Goal: Information Seeking & Learning: Compare options

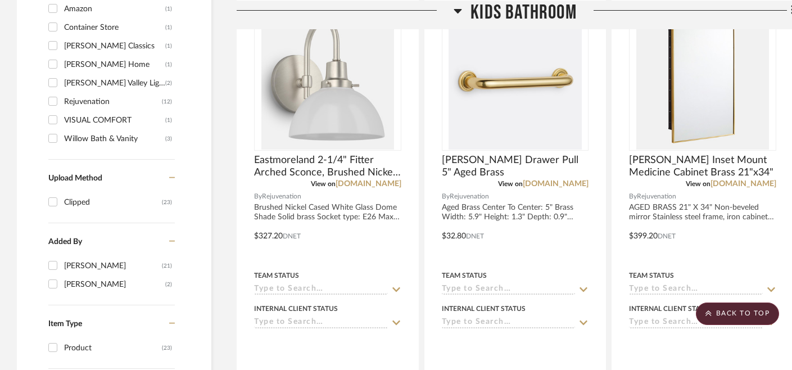
scroll to position [814, 0]
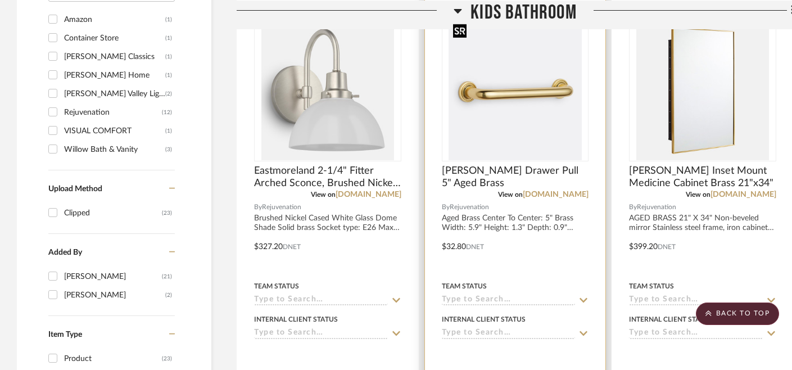
click at [520, 93] on img "0" at bounding box center [515, 90] width 133 height 141
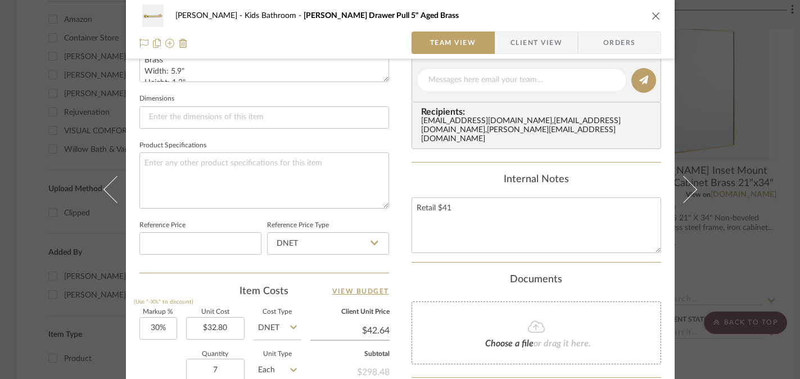
scroll to position [480, 0]
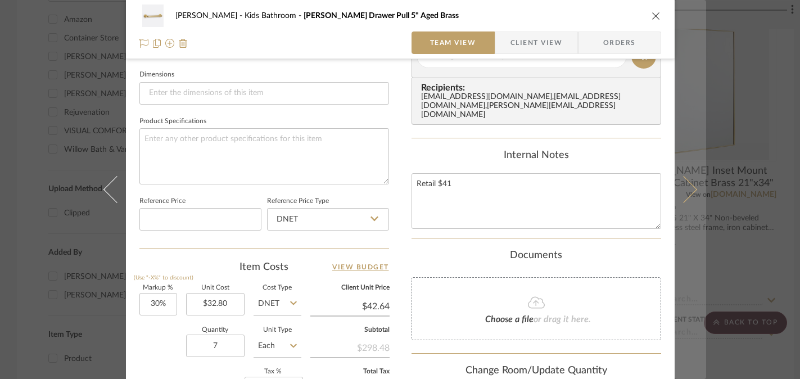
click at [696, 266] on button at bounding box center [690, 189] width 31 height 379
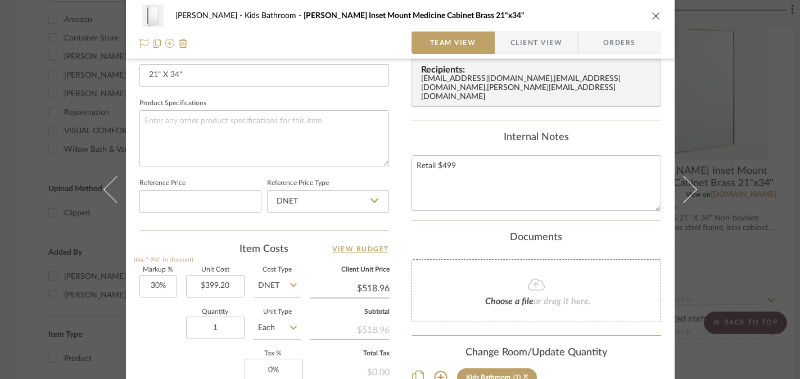
scroll to position [502, 0]
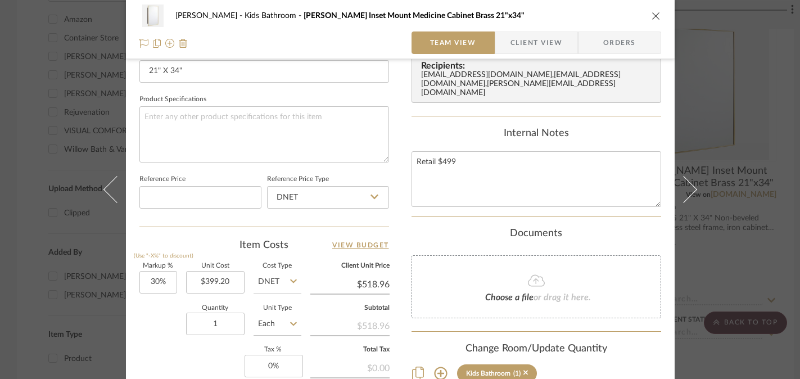
click at [752, 240] on div "[PERSON_NAME] Kids Bathroom [PERSON_NAME] Inset Mount Medicine Cabinet Brass 21…" at bounding box center [400, 189] width 800 height 379
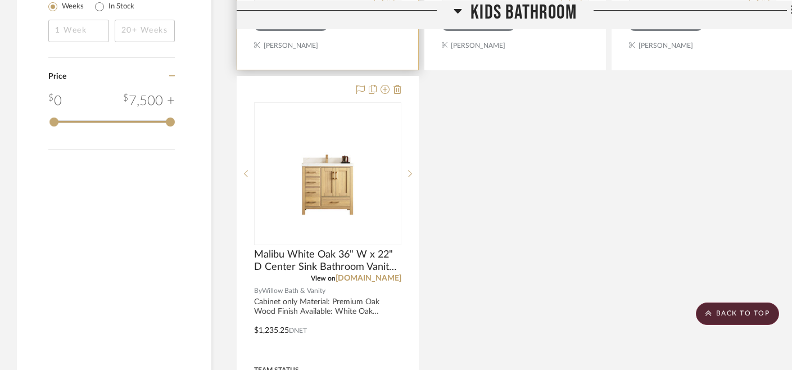
scroll to position [1291, 0]
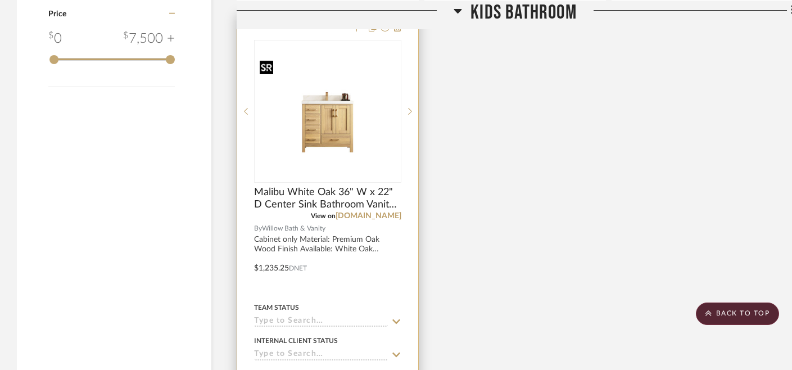
click at [337, 112] on img "0" at bounding box center [327, 111] width 145 height 109
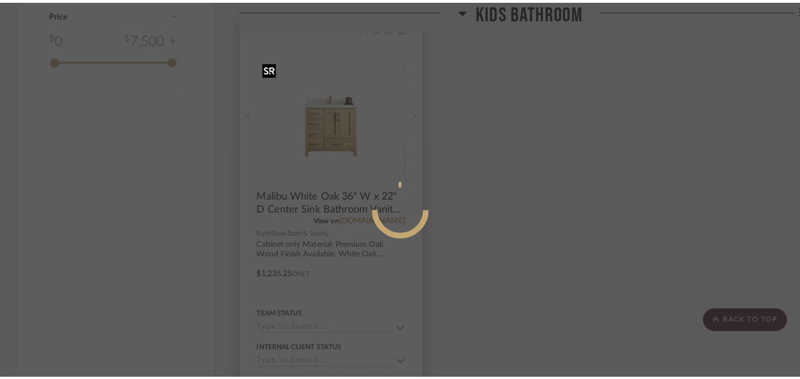
scroll to position [0, 0]
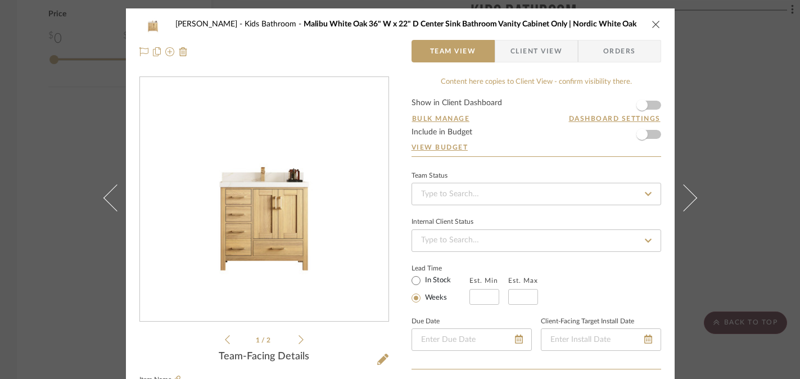
click at [256, 223] on img "0" at bounding box center [264, 199] width 249 height 187
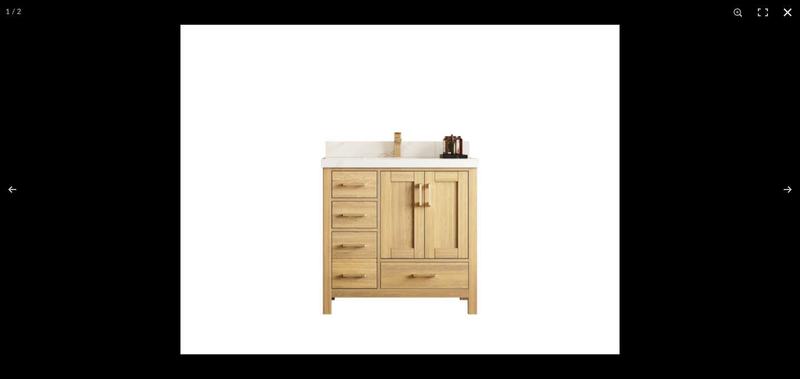
click at [789, 18] on button at bounding box center [787, 12] width 25 height 25
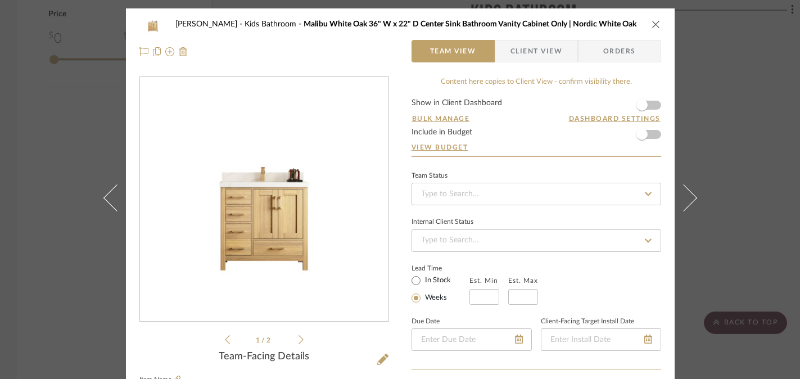
click at [732, 157] on div "[PERSON_NAME] Kids Bathroom Malibu White Oak 36" W x 22" D Center Sink Bathroom…" at bounding box center [400, 189] width 800 height 379
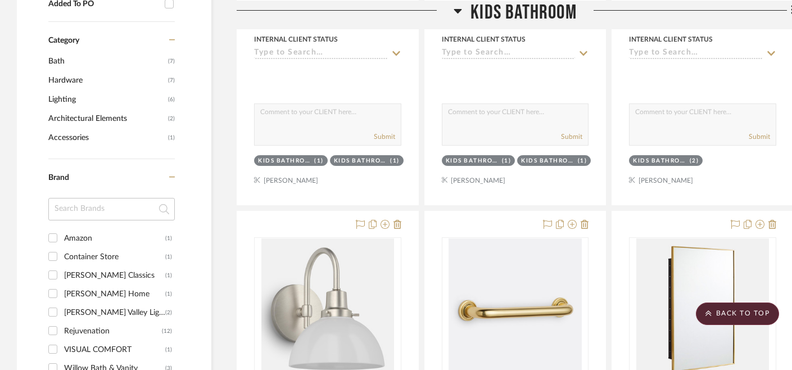
scroll to position [596, 0]
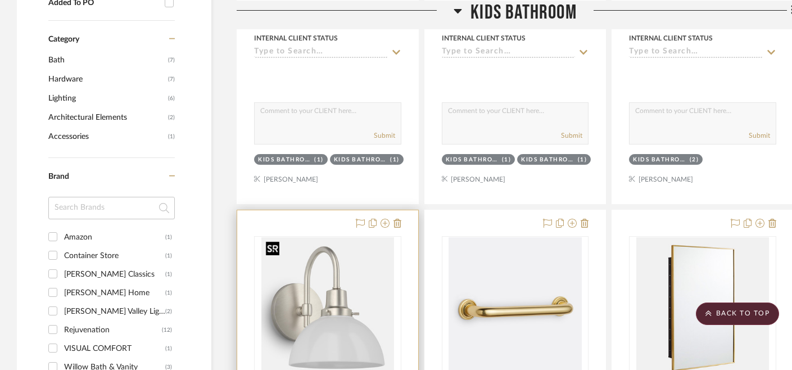
click at [371, 301] on img "0" at bounding box center [327, 307] width 133 height 141
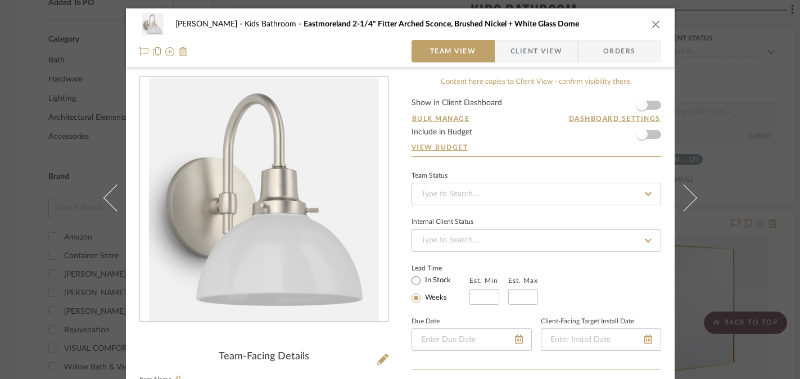
scroll to position [232, 0]
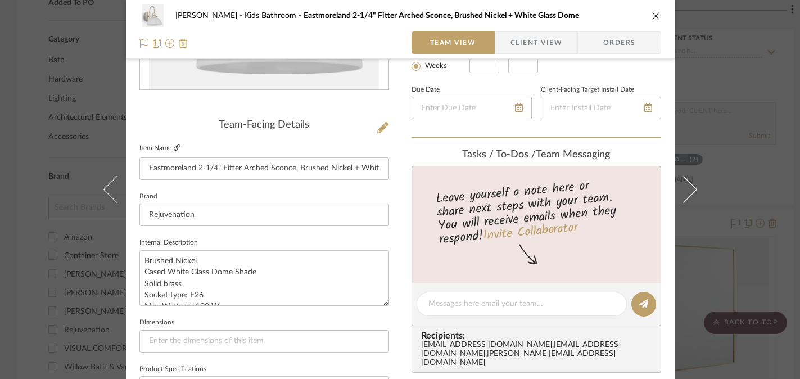
click at [174, 145] on icon at bounding box center [177, 147] width 7 height 7
drag, startPoint x: 336, startPoint y: 168, endPoint x: 382, endPoint y: 163, distance: 45.8
click at [387, 168] on div "[PERSON_NAME] Kids Bathroom Eastmoreland 2-1/4" Fitter Arched Sconce, Brushed N…" at bounding box center [400, 296] width 549 height 1039
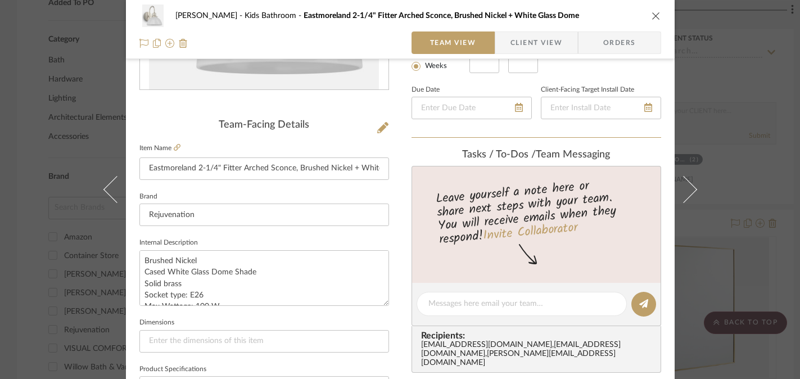
click at [67, 162] on div "[PERSON_NAME] Kids Bathroom Eastmoreland 2-1/4" Fitter Arched Sconce, Brushed N…" at bounding box center [400, 189] width 800 height 379
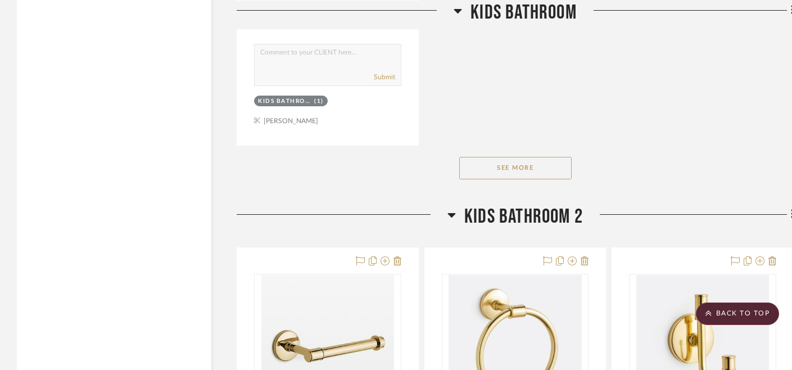
scroll to position [1711, 0]
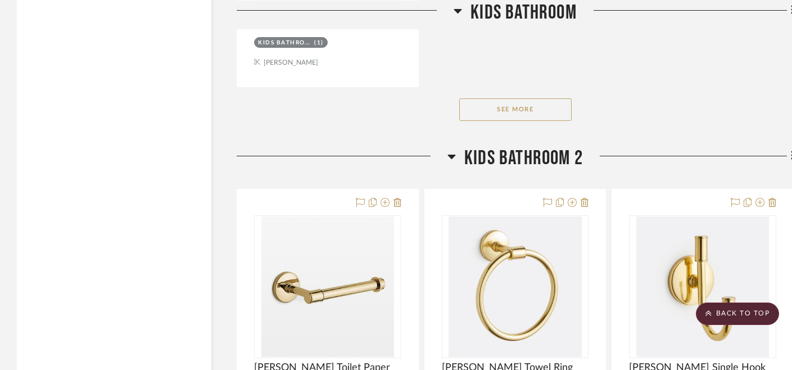
click at [541, 110] on button "See More" at bounding box center [515, 109] width 112 height 22
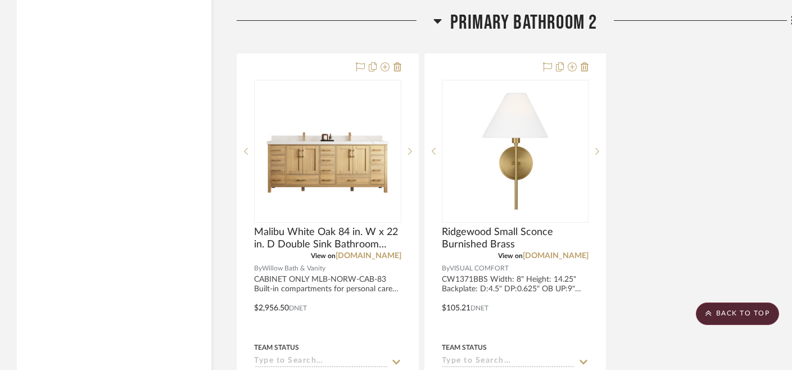
scroll to position [3967, 0]
